Goal: Information Seeking & Learning: Learn about a topic

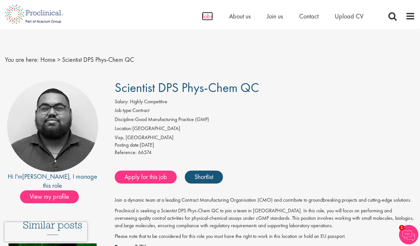
click at [207, 17] on span "Jobs" at bounding box center [207, 16] width 11 height 8
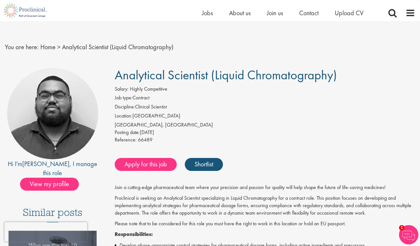
scroll to position [2, 0]
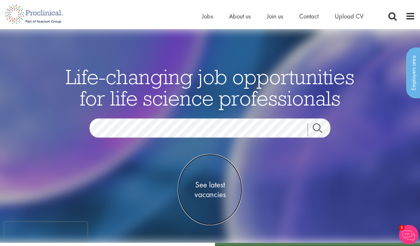
click at [215, 188] on span "See latest vacancies" at bounding box center [210, 189] width 65 height 19
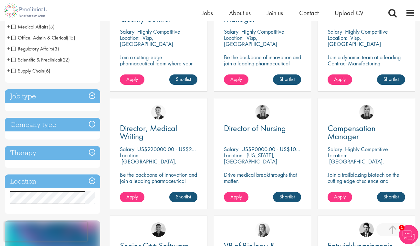
scroll to position [259, 0]
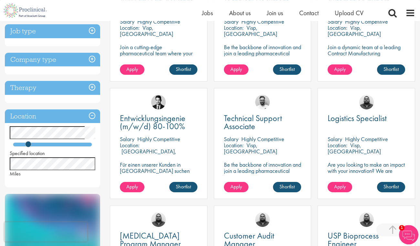
scroll to position [75, 0]
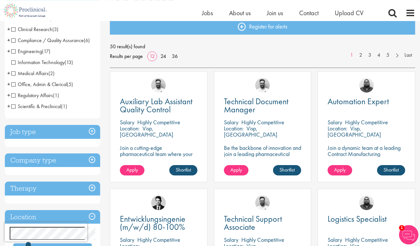
click at [91, 129] on h3 "Job type" at bounding box center [52, 132] width 95 height 14
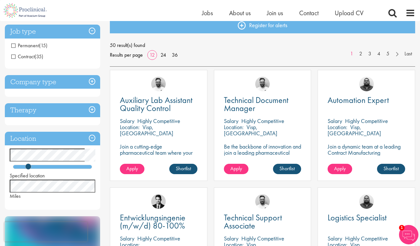
scroll to position [73, 0]
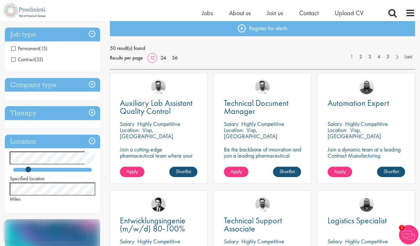
click at [14, 49] on span "Permanent" at bounding box center [25, 48] width 28 height 7
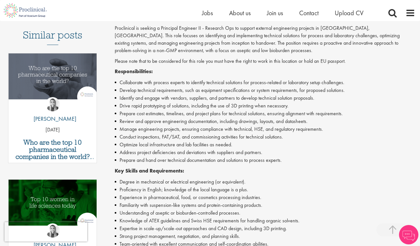
scroll to position [189, 0]
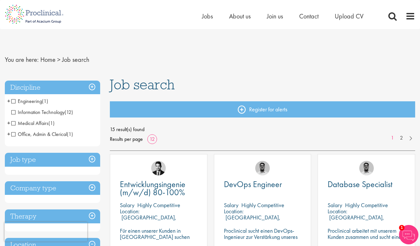
click at [49, 164] on h3 "Job type" at bounding box center [52, 160] width 95 height 14
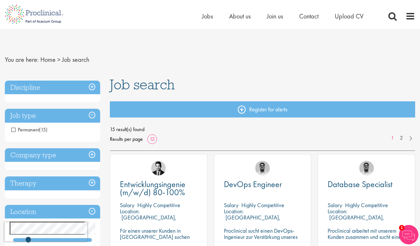
click at [13, 129] on span "Permanent" at bounding box center [25, 129] width 28 height 7
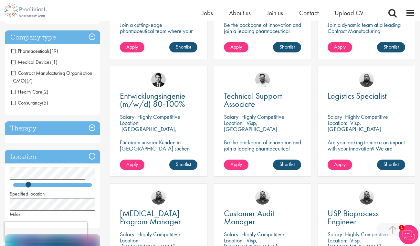
scroll to position [210, 0]
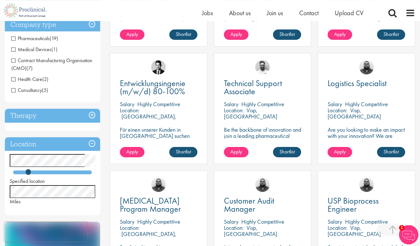
click at [53, 115] on h3 "Therapy" at bounding box center [52, 116] width 95 height 14
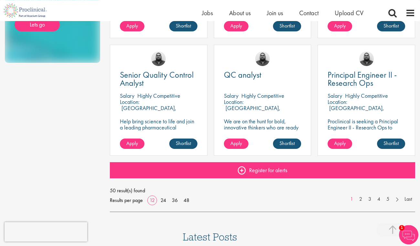
scroll to position [452, 0]
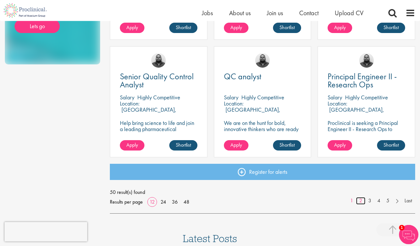
click at [364, 200] on link "2" at bounding box center [360, 200] width 9 height 7
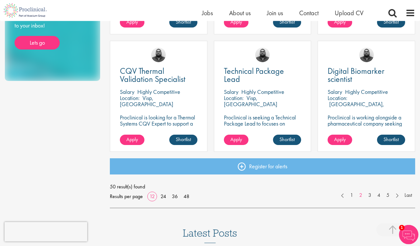
scroll to position [460, 0]
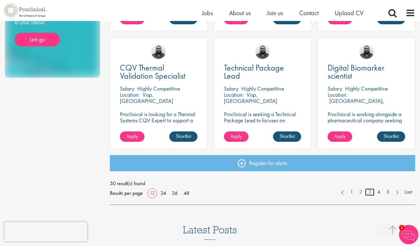
click at [370, 190] on link "3" at bounding box center [369, 191] width 9 height 7
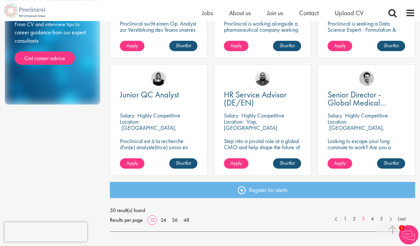
scroll to position [436, 0]
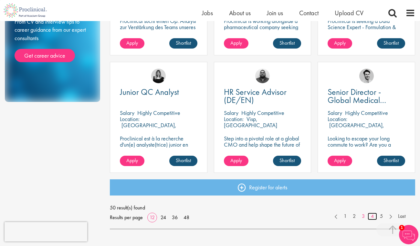
click at [376, 218] on link "4" at bounding box center [372, 215] width 9 height 7
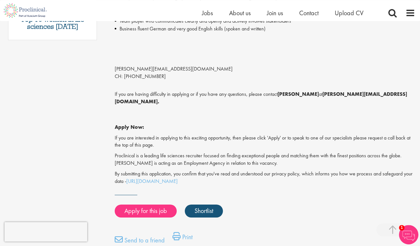
scroll to position [431, 0]
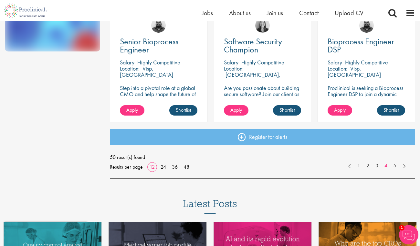
scroll to position [489, 0]
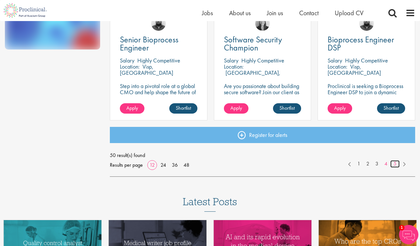
click at [396, 162] on link "5" at bounding box center [395, 163] width 9 height 7
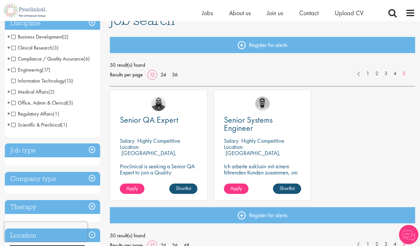
scroll to position [65, 0]
